Goal: Task Accomplishment & Management: Use online tool/utility

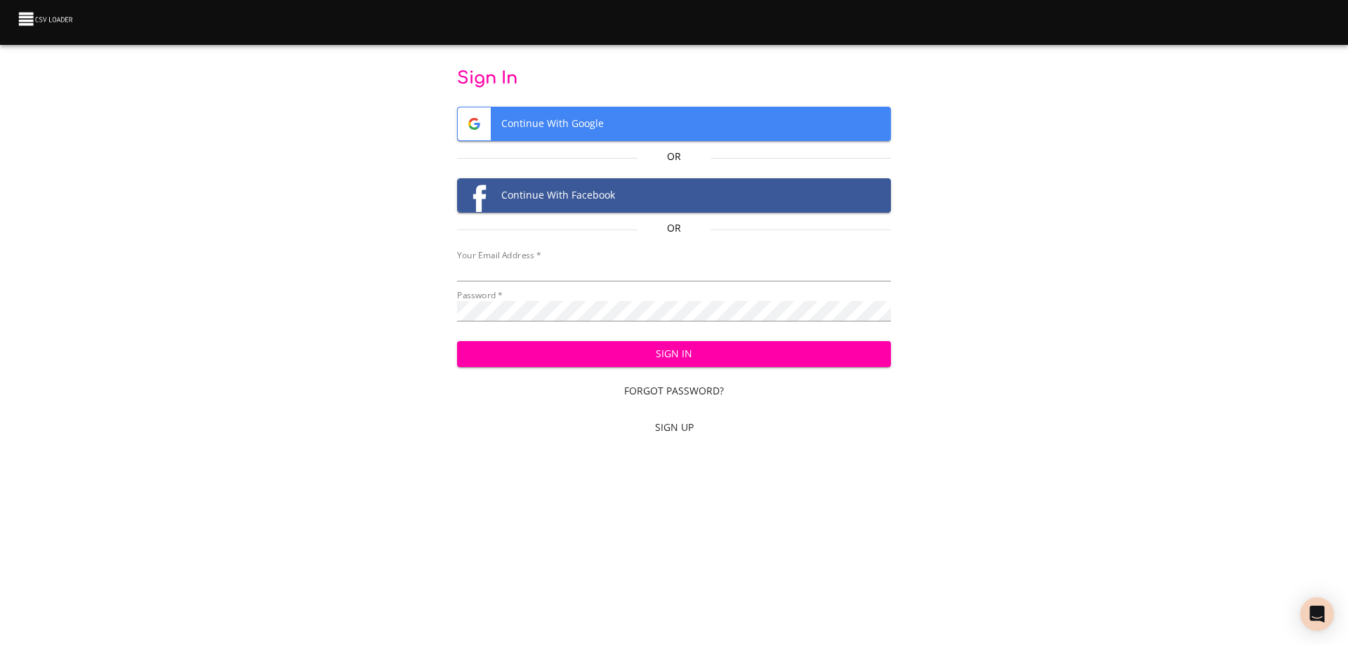
type input "bill@pittmandental.com"
click at [718, 345] on button "Sign In" at bounding box center [674, 354] width 435 height 26
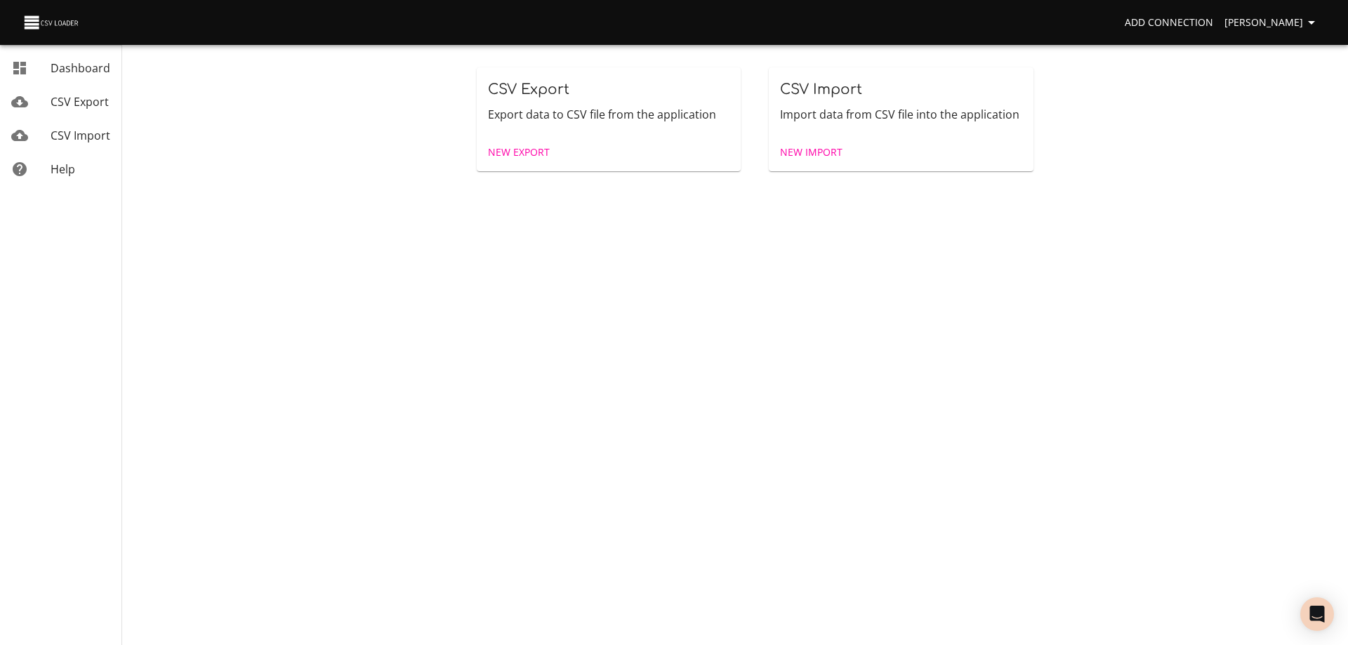
click at [82, 133] on span "CSV Import" at bounding box center [81, 135] width 60 height 15
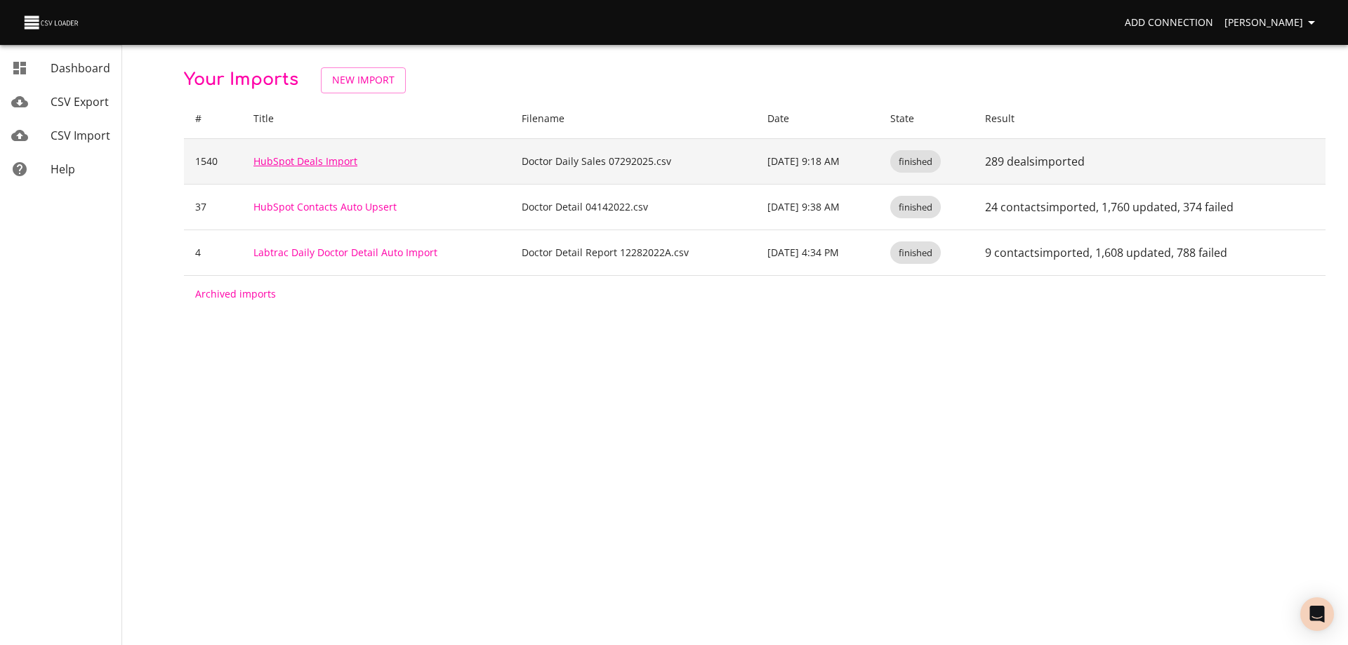
click at [299, 164] on link "HubSpot Deals Import" at bounding box center [306, 160] width 104 height 13
